Goal: Complete application form: Complete application form

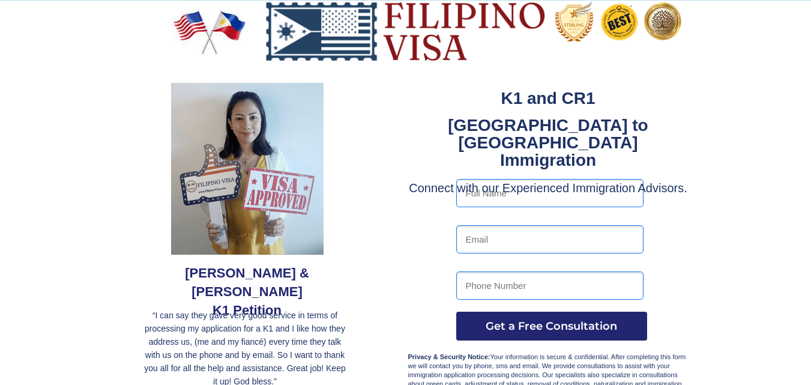
click at [538, 189] on input "text" at bounding box center [549, 193] width 187 height 28
type input "054612378990"
click at [528, 240] on input "email" at bounding box center [549, 239] width 187 height 28
type input "G"
type input "JUFGRUUUUF5RTU"
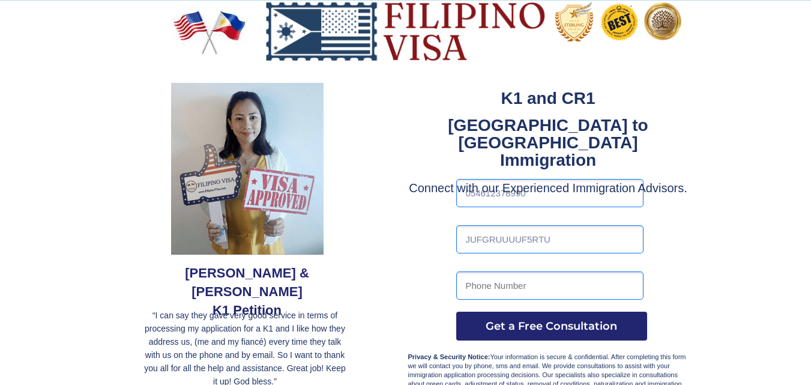
click at [531, 287] on input "tel" at bounding box center [549, 285] width 187 height 28
type input "T"
type input "KTU5UDUWWEDWEU"
click at [533, 330] on span "Get a Free Consultation" at bounding box center [551, 325] width 191 height 13
